Goal: Navigation & Orientation: Find specific page/section

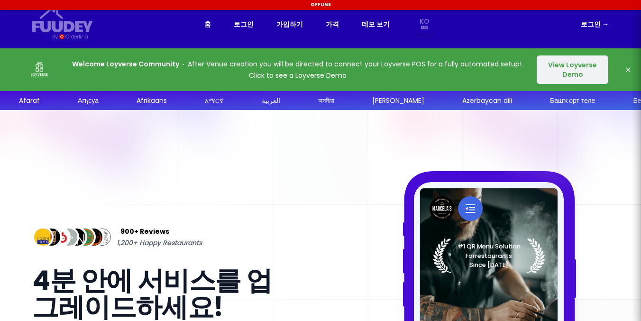
select select "ko"
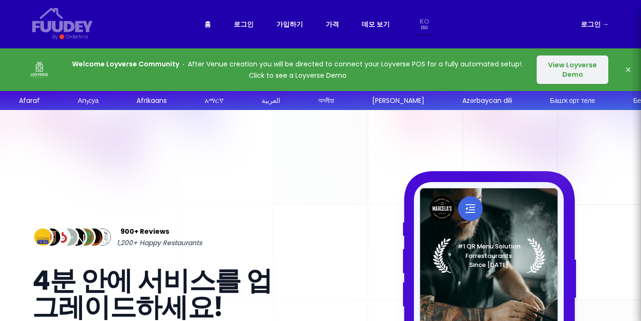
select select "ko"
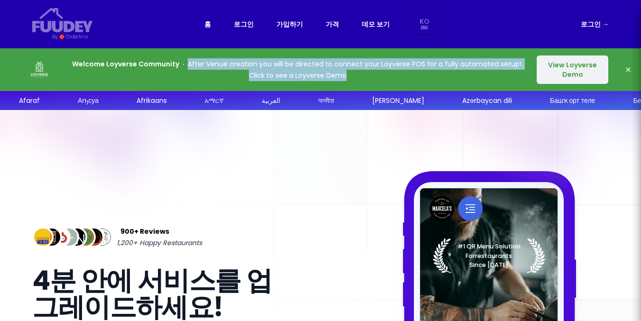
drag, startPoint x: 347, startPoint y: 78, endPoint x: 193, endPoint y: 62, distance: 155.5
click at [193, 62] on p "Welcome Loyverse Community After Venue creation you will be directed to connect…" at bounding box center [297, 69] width 451 height 23
select select "ko"
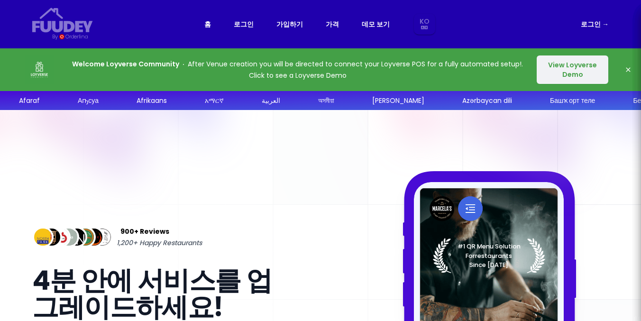
drag, startPoint x: 526, startPoint y: 141, endPoint x: 537, endPoint y: 119, distance: 24.8
click at [570, 71] on button "View Loyverse Demo" at bounding box center [573, 69] width 72 height 28
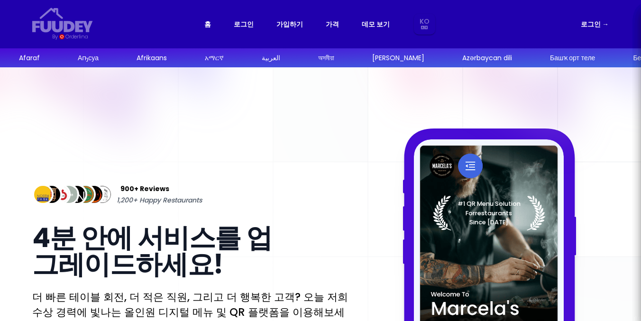
select select "ko"
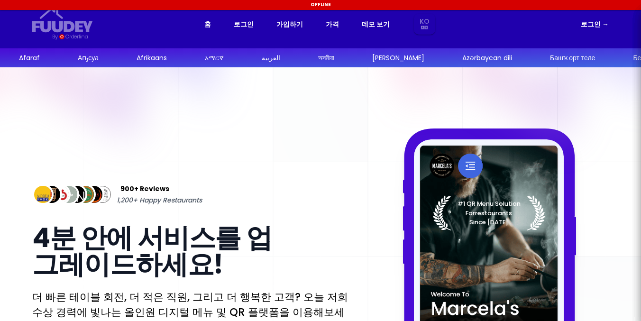
select select "ko"
